Goal: Task Accomplishment & Management: Use online tool/utility

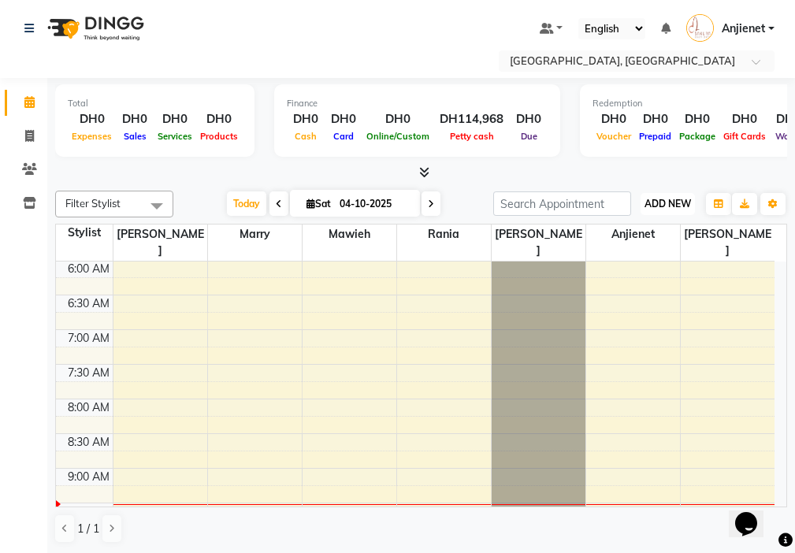
click at [689, 206] on span "ADD NEW" at bounding box center [667, 204] width 46 height 12
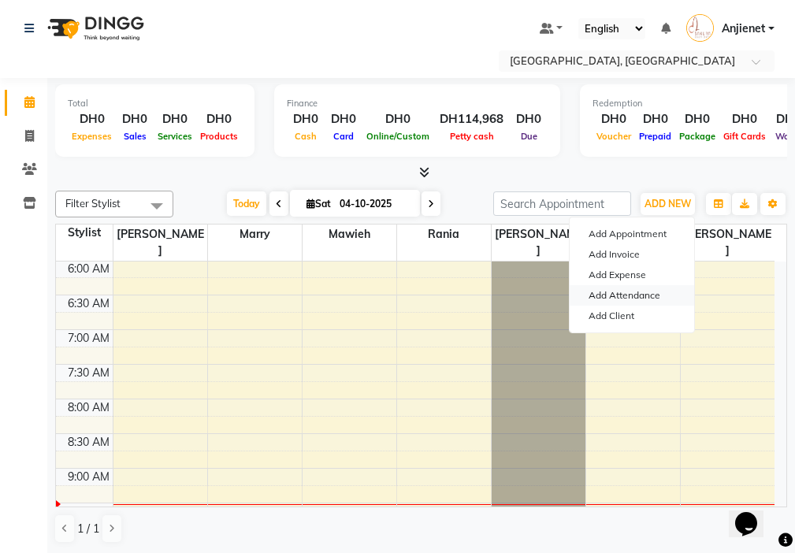
click at [658, 303] on link "Add Attendance" at bounding box center [632, 295] width 124 height 20
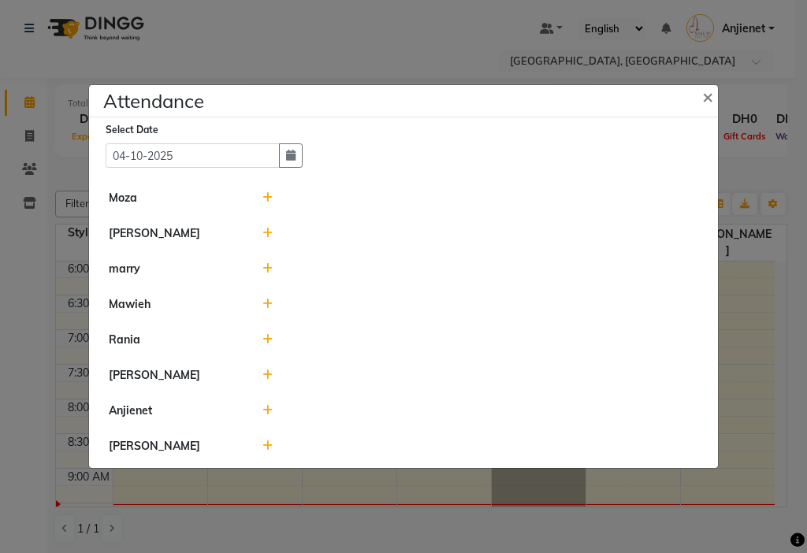
click at [266, 410] on icon at bounding box center [267, 410] width 10 height 11
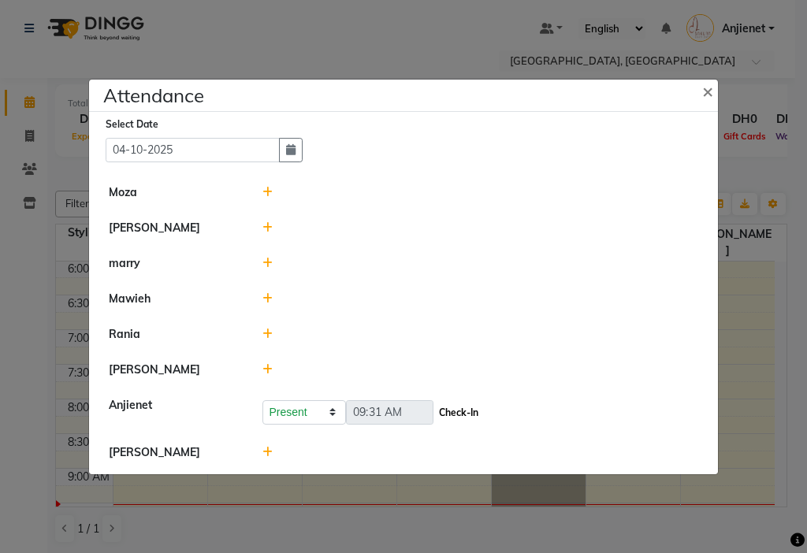
click at [470, 412] on button "Check-In" at bounding box center [458, 413] width 47 height 22
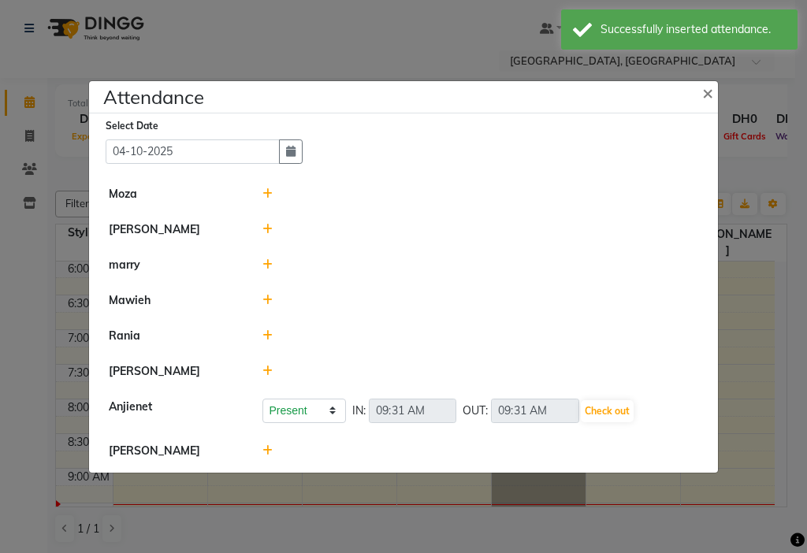
click at [266, 450] on icon at bounding box center [267, 450] width 10 height 11
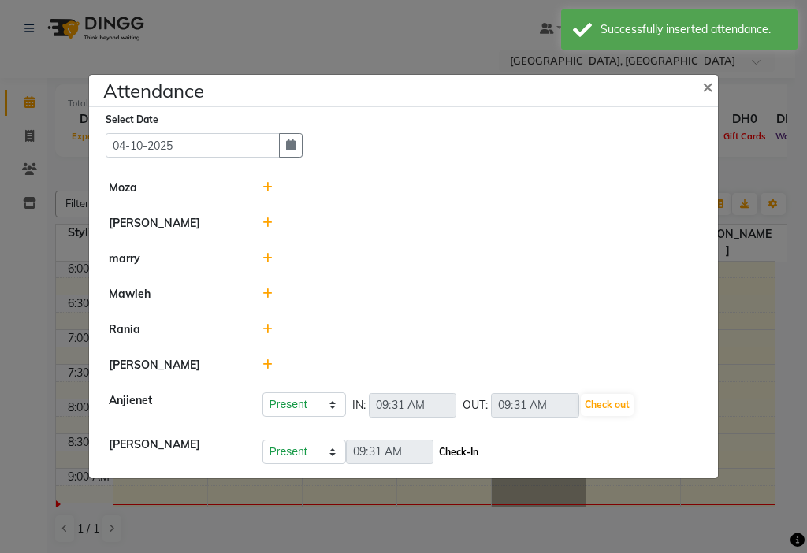
click at [474, 449] on button "Check-In" at bounding box center [458, 452] width 47 height 22
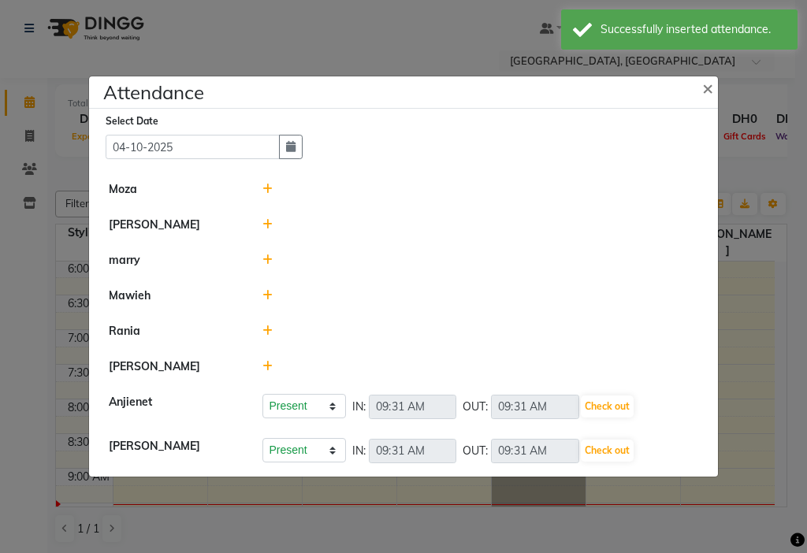
click at [266, 259] on icon at bounding box center [267, 259] width 10 height 11
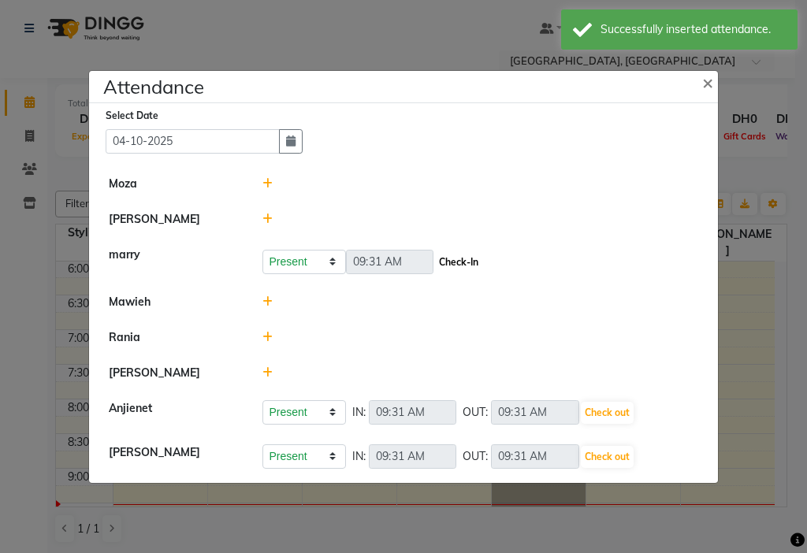
click at [466, 262] on button "Check-In" at bounding box center [458, 262] width 47 height 22
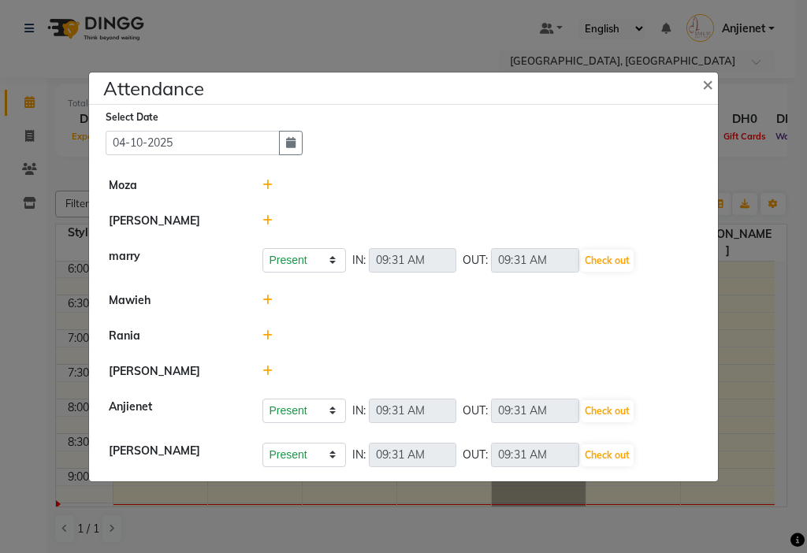
click at [266, 221] on icon at bounding box center [267, 220] width 10 height 11
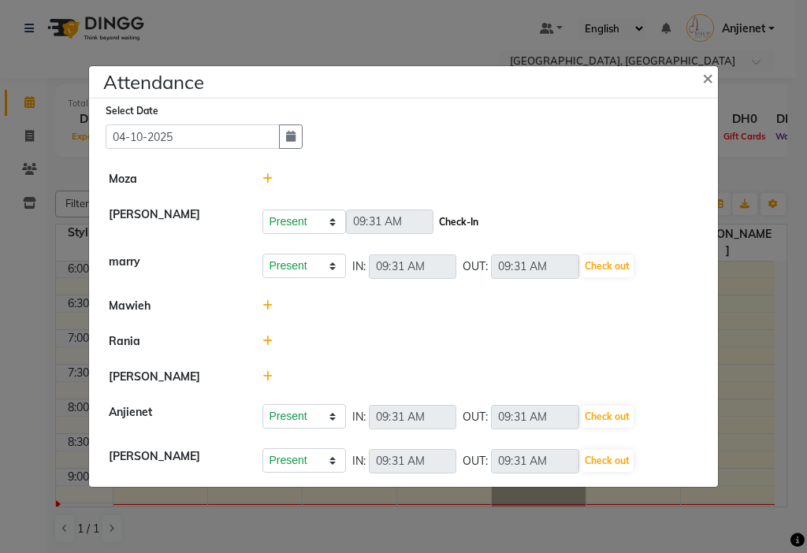
click at [473, 221] on button "Check-In" at bounding box center [458, 222] width 47 height 22
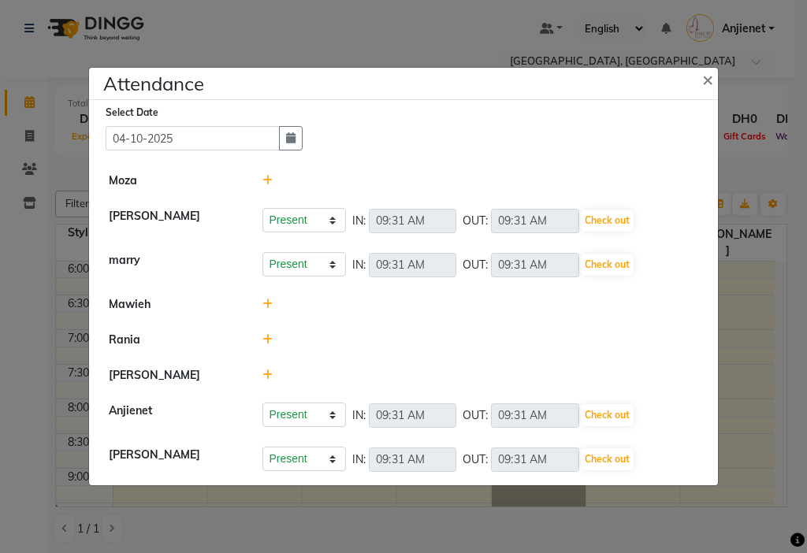
click at [265, 374] on icon at bounding box center [267, 375] width 10 height 11
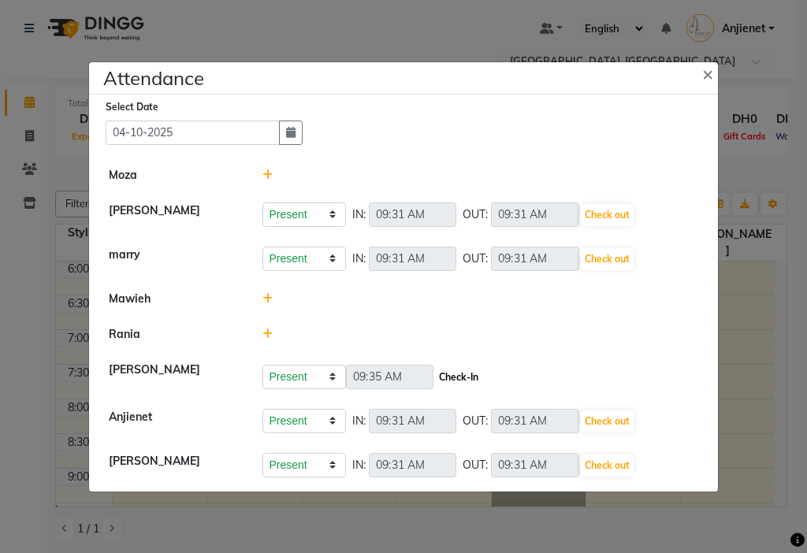
click at [473, 371] on button "Check-In" at bounding box center [458, 377] width 47 height 22
